Goal: Transaction & Acquisition: Purchase product/service

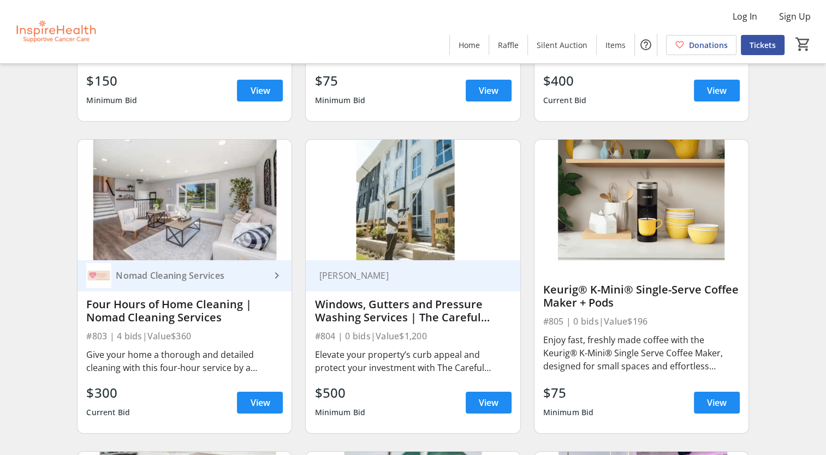
scroll to position [11914, 0]
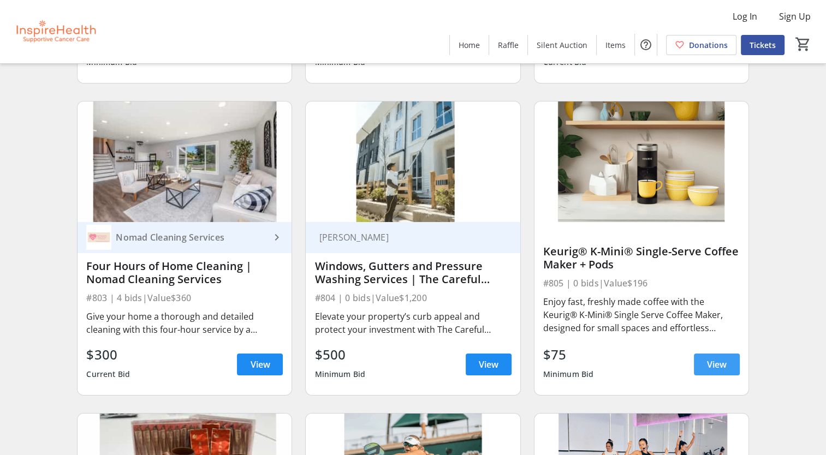
click at [714, 367] on span "View" at bounding box center [717, 364] width 20 height 13
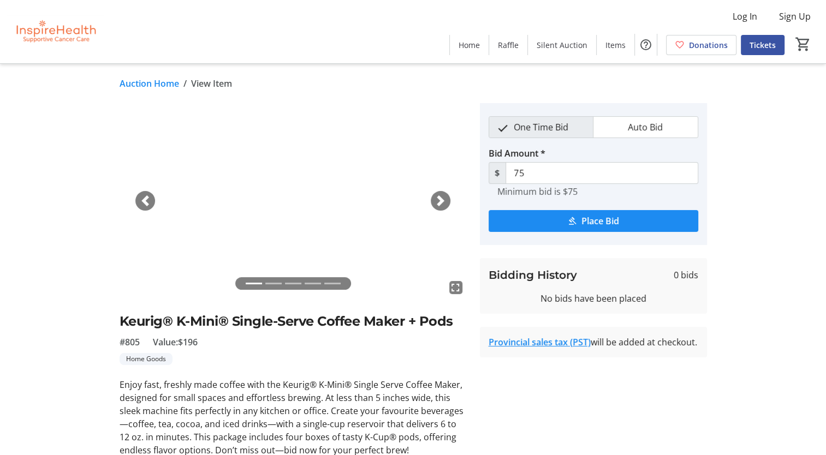
scroll to position [42, 0]
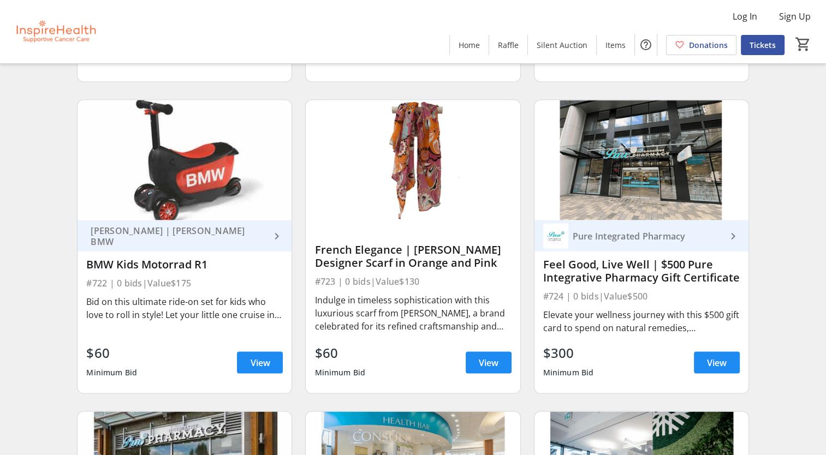
scroll to position [10385, 0]
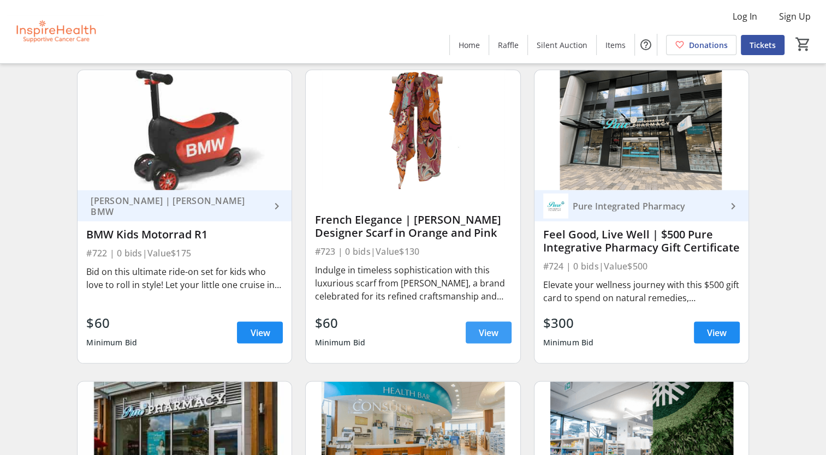
click at [487, 339] on span "View" at bounding box center [489, 333] width 20 height 13
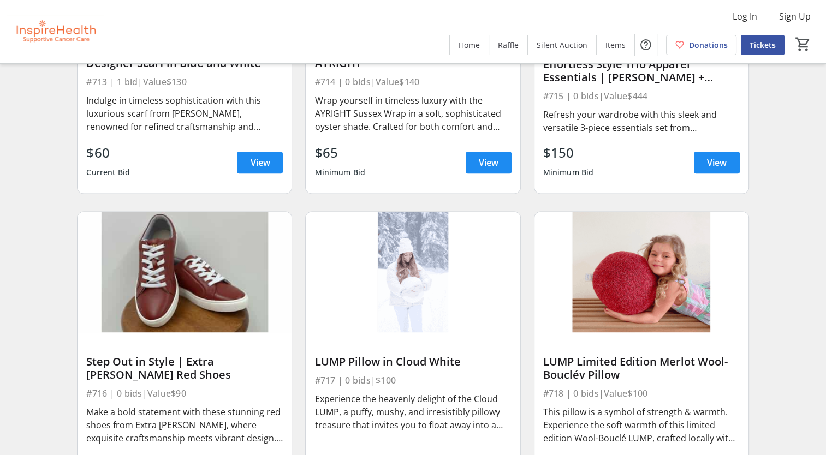
scroll to position [9675, 0]
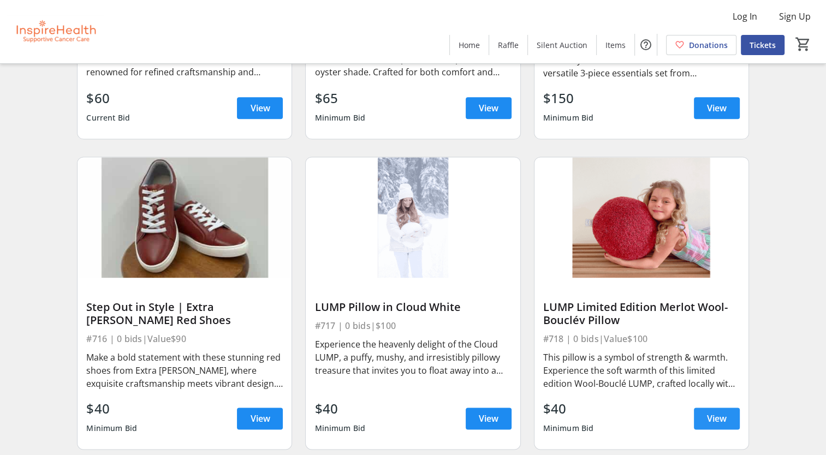
click at [717, 417] on span "View" at bounding box center [717, 418] width 20 height 13
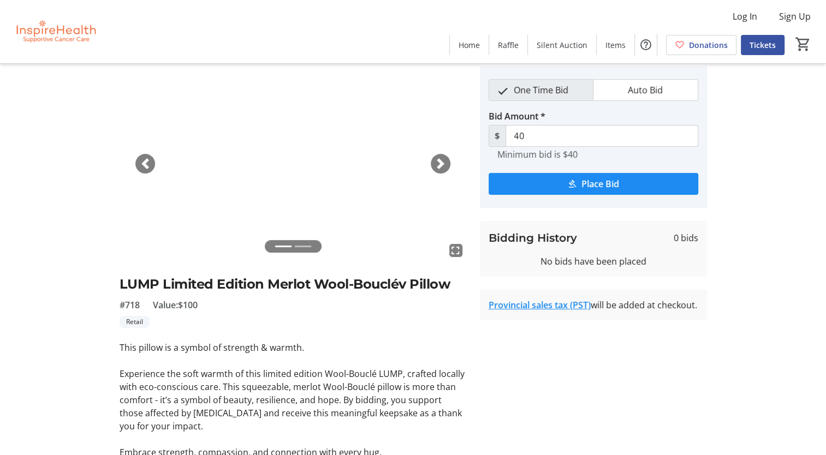
scroll to position [55, 0]
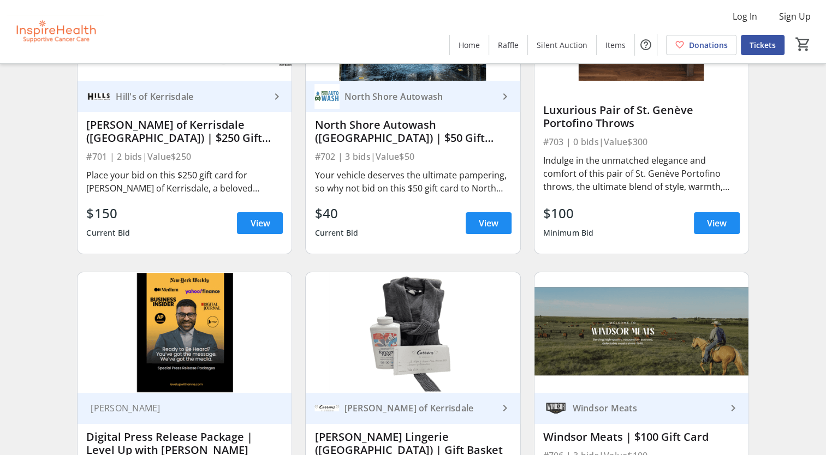
scroll to position [8309, 0]
